Goal: Task Accomplishment & Management: Complete application form

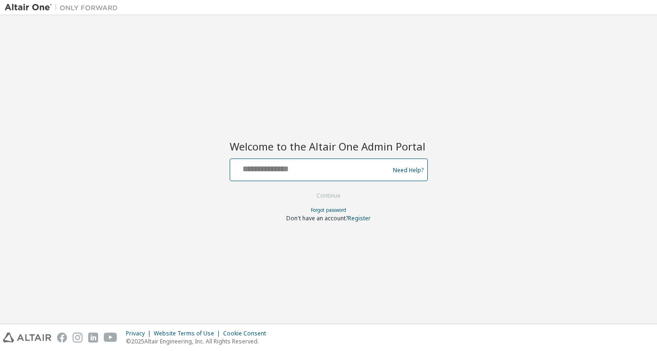
click at [310, 173] on input "text" at bounding box center [311, 168] width 154 height 14
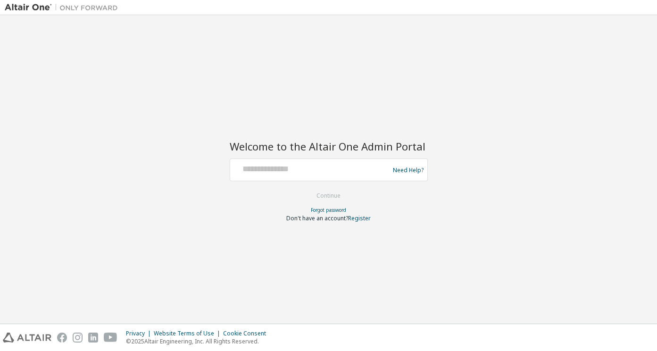
drag, startPoint x: 144, startPoint y: 230, endPoint x: 151, endPoint y: 226, distance: 7.6
click at [147, 230] on div "Welcome to the Altair One Admin Portal Need Help? Please make sure that you pro…" at bounding box center [328, 169] width 647 height 299
click at [361, 217] on link "Register" at bounding box center [359, 218] width 23 height 8
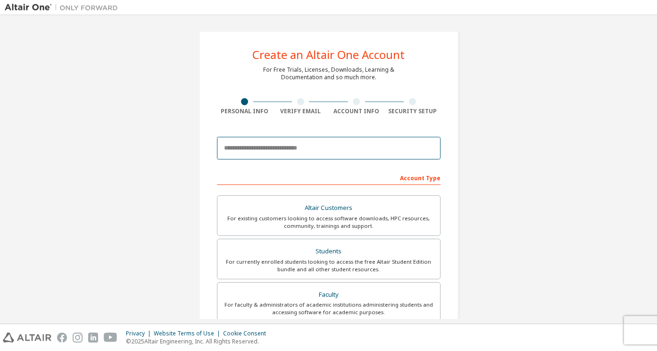
click at [294, 144] on input "email" at bounding box center [328, 148] width 223 height 23
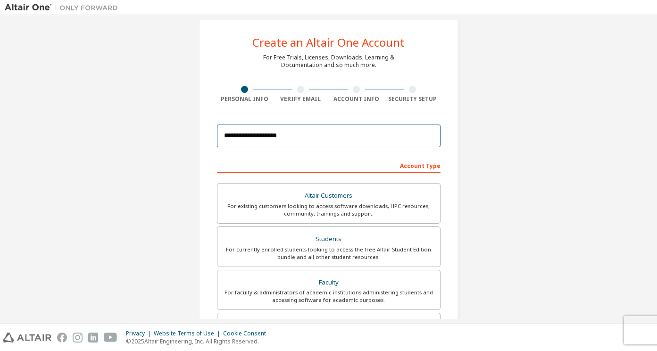
scroll to position [47, 0]
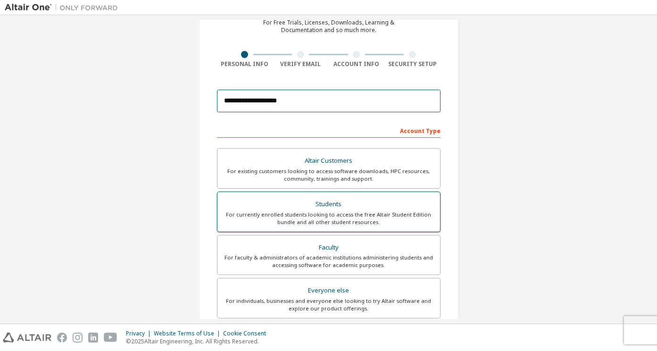
type input "**********"
click at [330, 211] on div "For currently enrolled students looking to access the free Altair Student Editi…" at bounding box center [328, 218] width 211 height 15
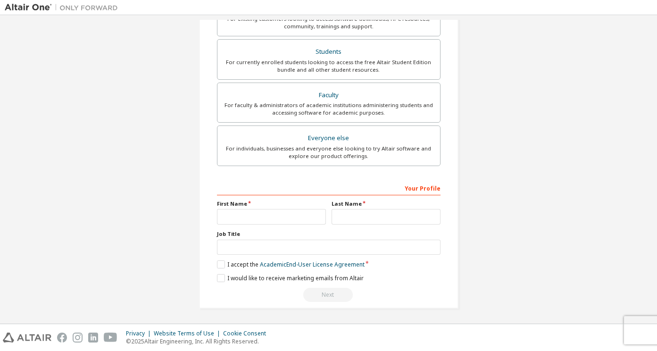
scroll to position [200, 0]
click at [255, 211] on input "text" at bounding box center [271, 216] width 109 height 16
type input "****"
type input "******"
type input "*"
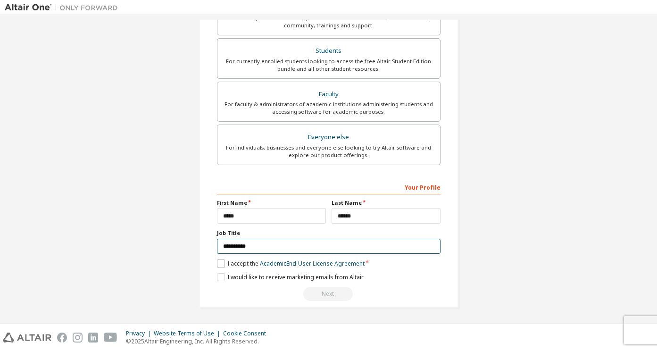
type input "**********"
click at [218, 262] on label "I accept the Academic End-User License Agreement" at bounding box center [291, 263] width 148 height 8
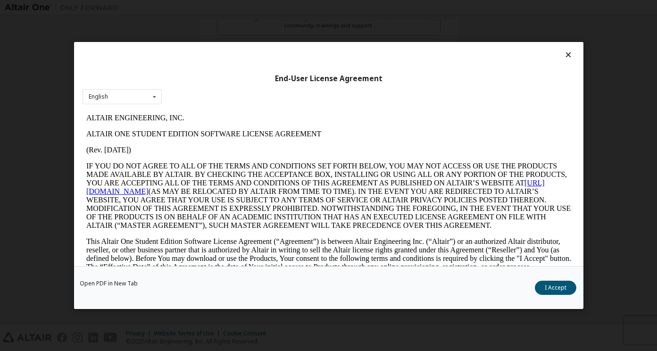
scroll to position [0, 0]
click at [566, 286] on button "I Accept" at bounding box center [555, 287] width 41 height 14
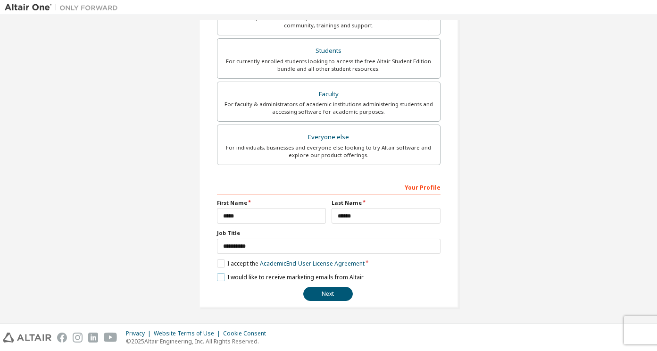
click at [220, 278] on label "I would like to receive marketing emails from Altair" at bounding box center [290, 277] width 147 height 8
click at [326, 294] on button "Next" at bounding box center [327, 294] width 49 height 14
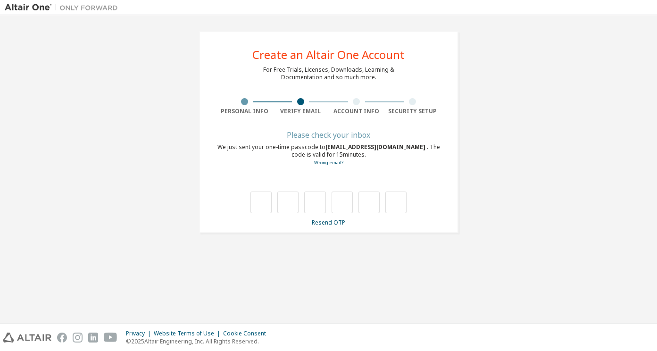
type input "*"
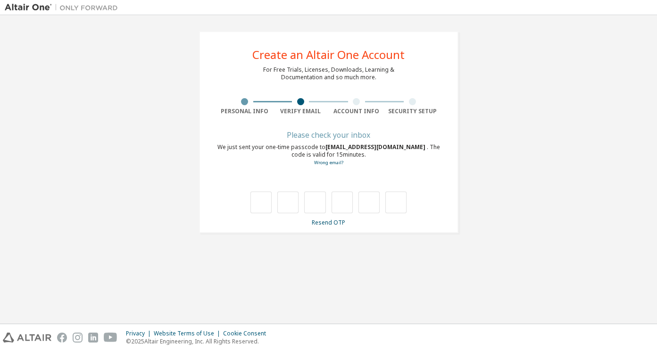
type input "*"
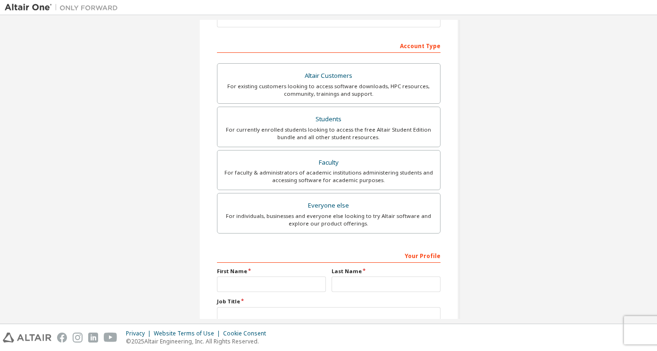
scroll to position [59, 0]
